Goal: Navigation & Orientation: Go to known website

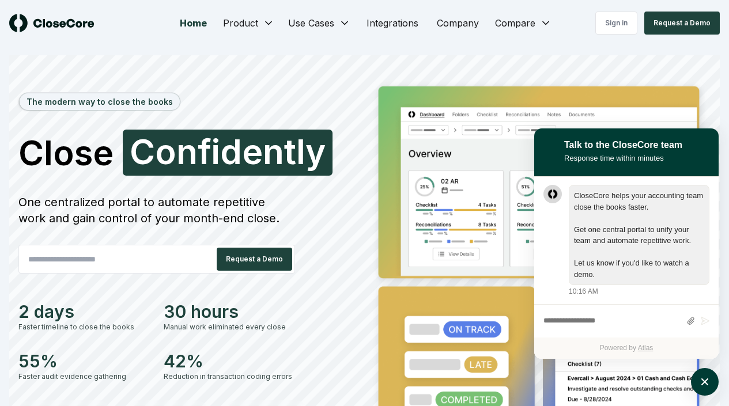
scroll to position [1, 0]
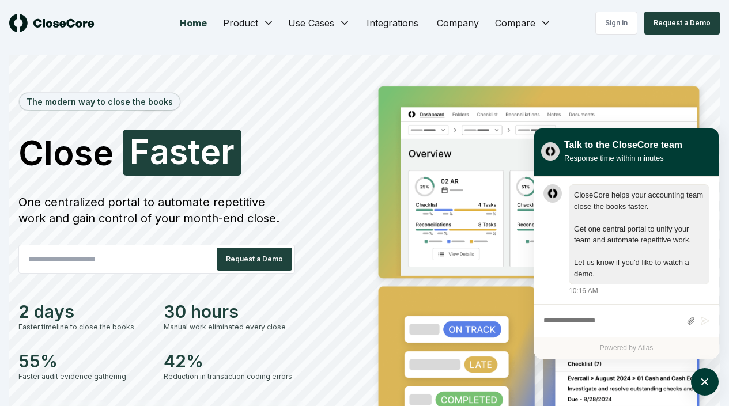
click at [392, 23] on link "Integrations" at bounding box center [392, 23] width 70 height 23
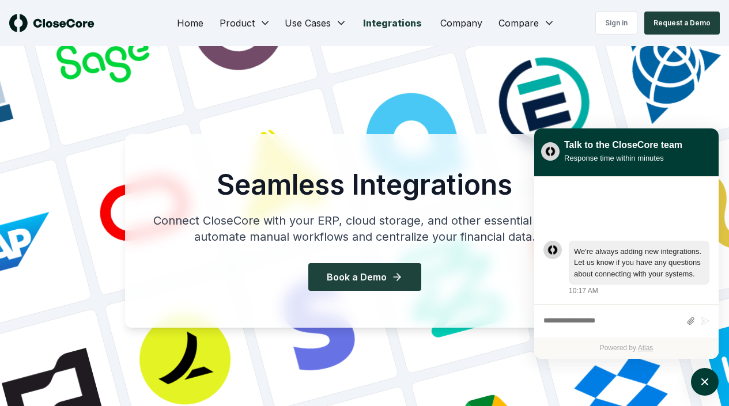
click at [459, 23] on link "Company" at bounding box center [461, 23] width 61 height 23
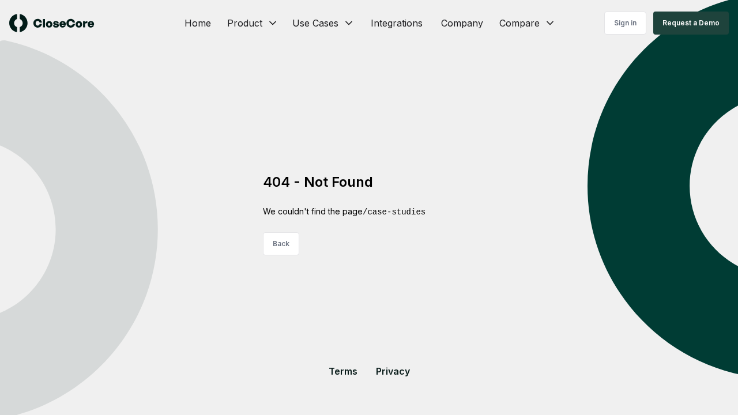
click at [198, 23] on link "Home" at bounding box center [197, 23] width 45 height 23
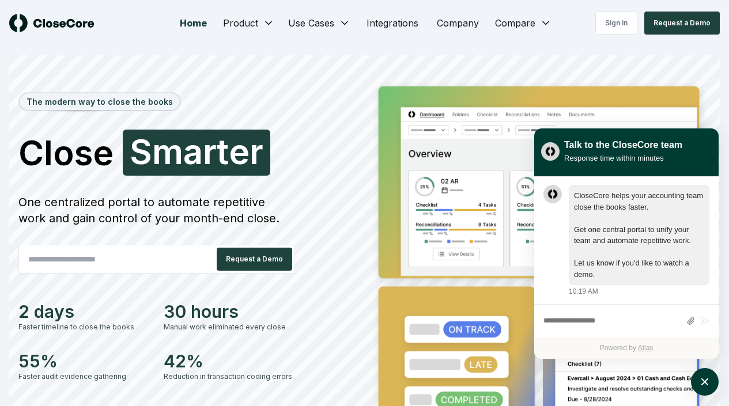
scroll to position [1, 0]
